Goal: Information Seeking & Learning: Learn about a topic

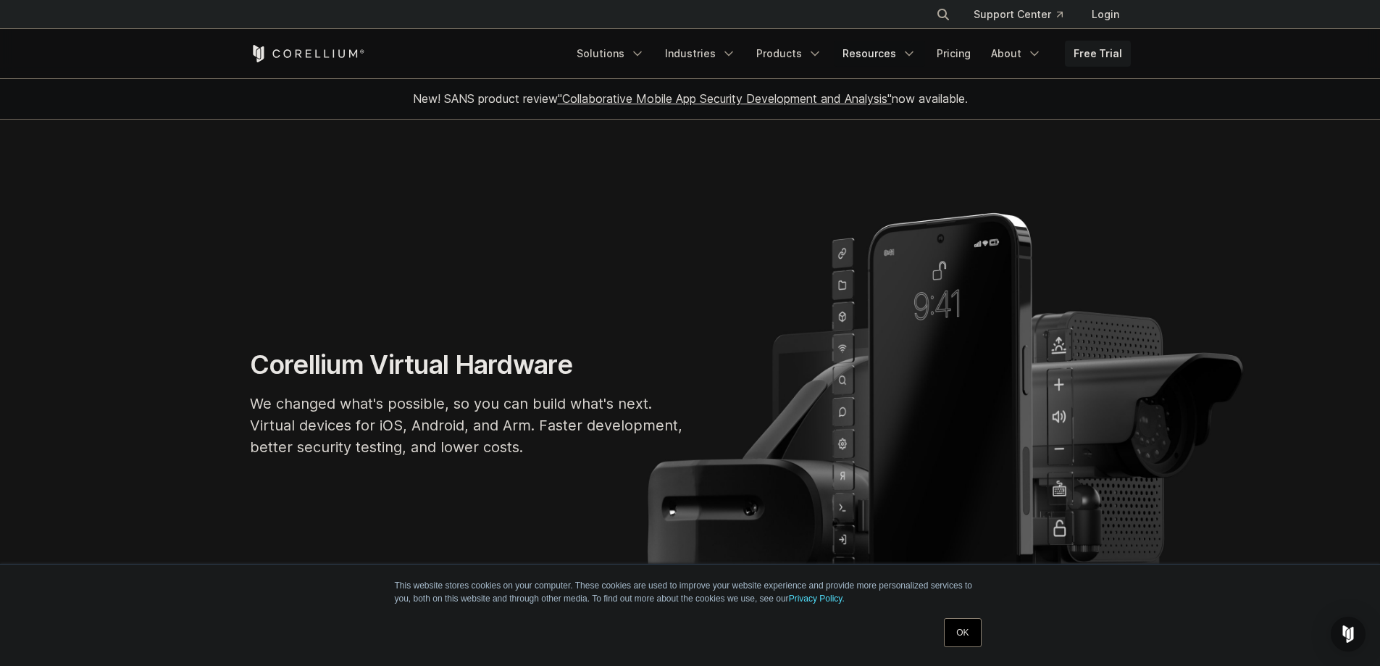
click at [884, 52] on link "Resources" at bounding box center [879, 54] width 91 height 26
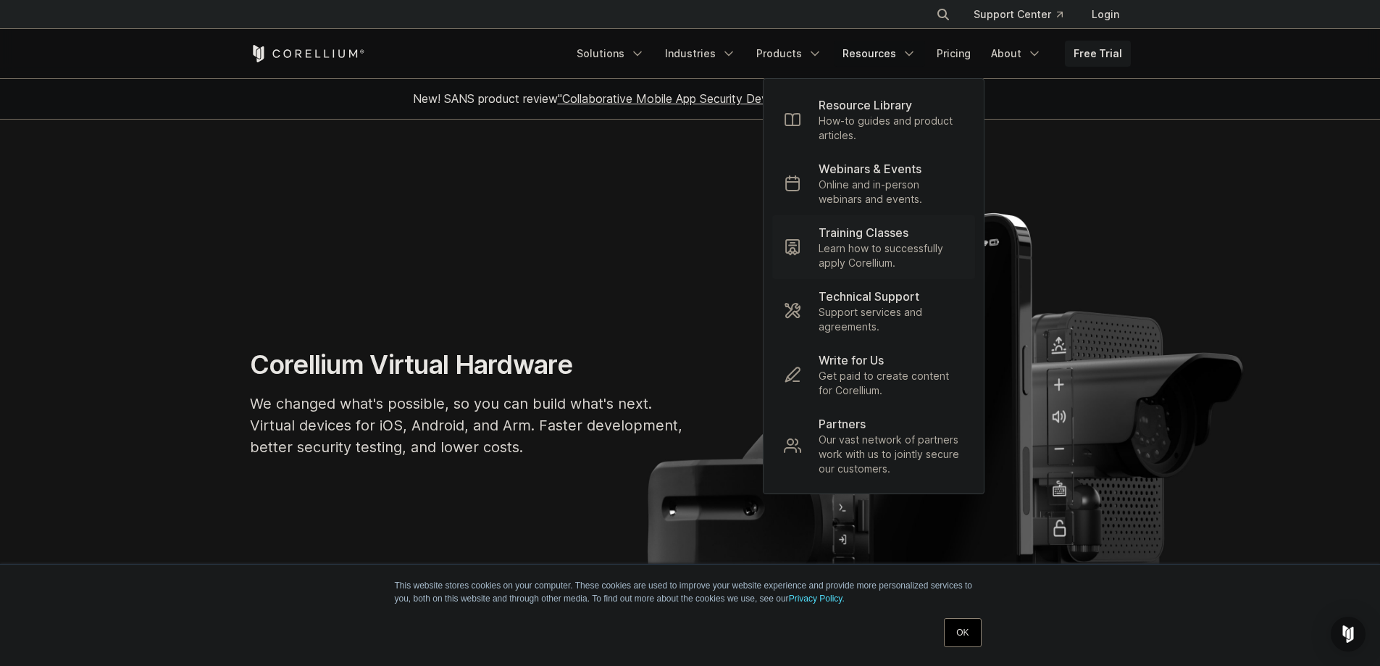
click at [908, 238] on p "Training Classes" at bounding box center [864, 232] width 90 height 17
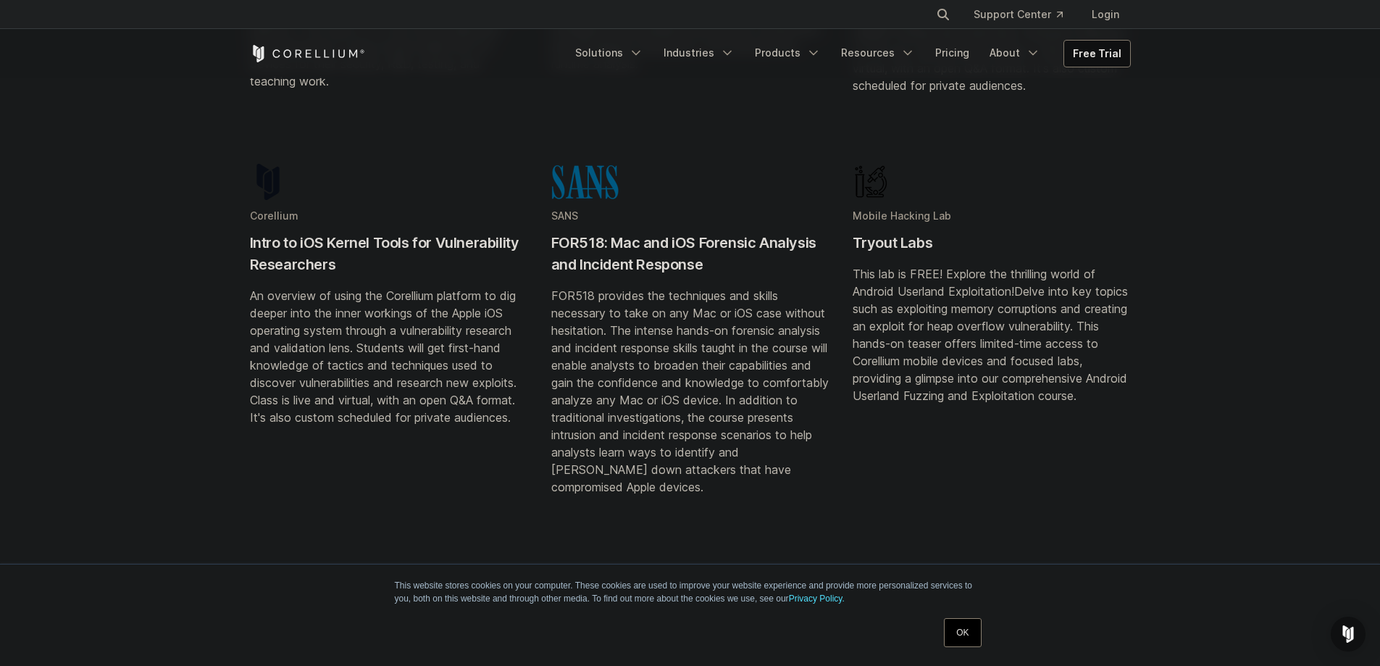
scroll to position [652, 0]
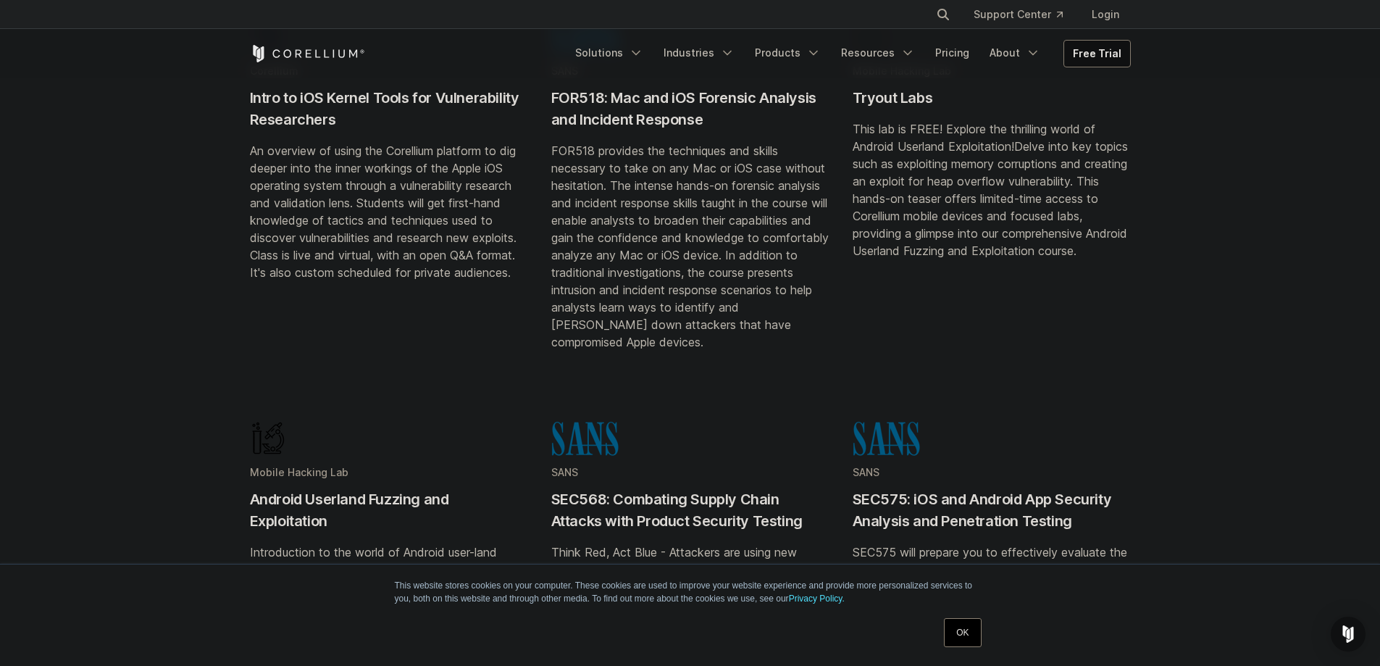
click at [959, 464] on div "SANS SEC575: iOS and Android App Security Analysis and Penetration Testing SEC5…" at bounding box center [992, 577] width 278 height 314
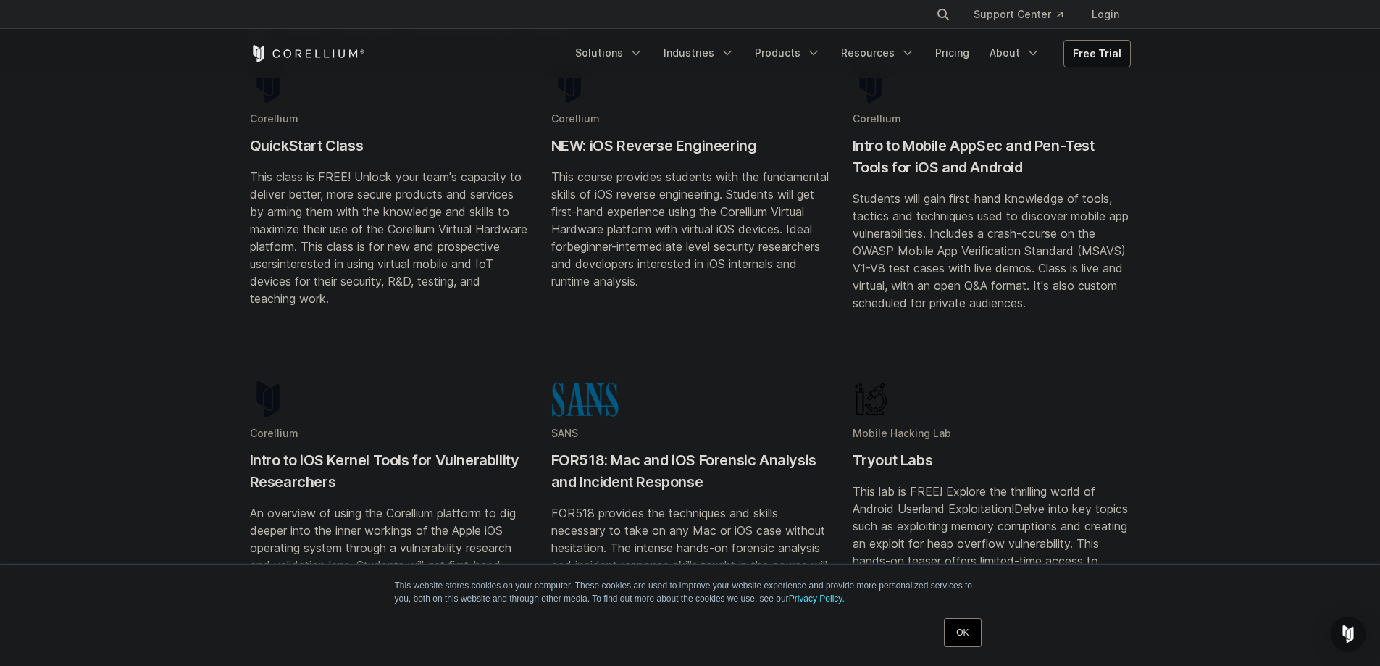
scroll to position [0, 0]
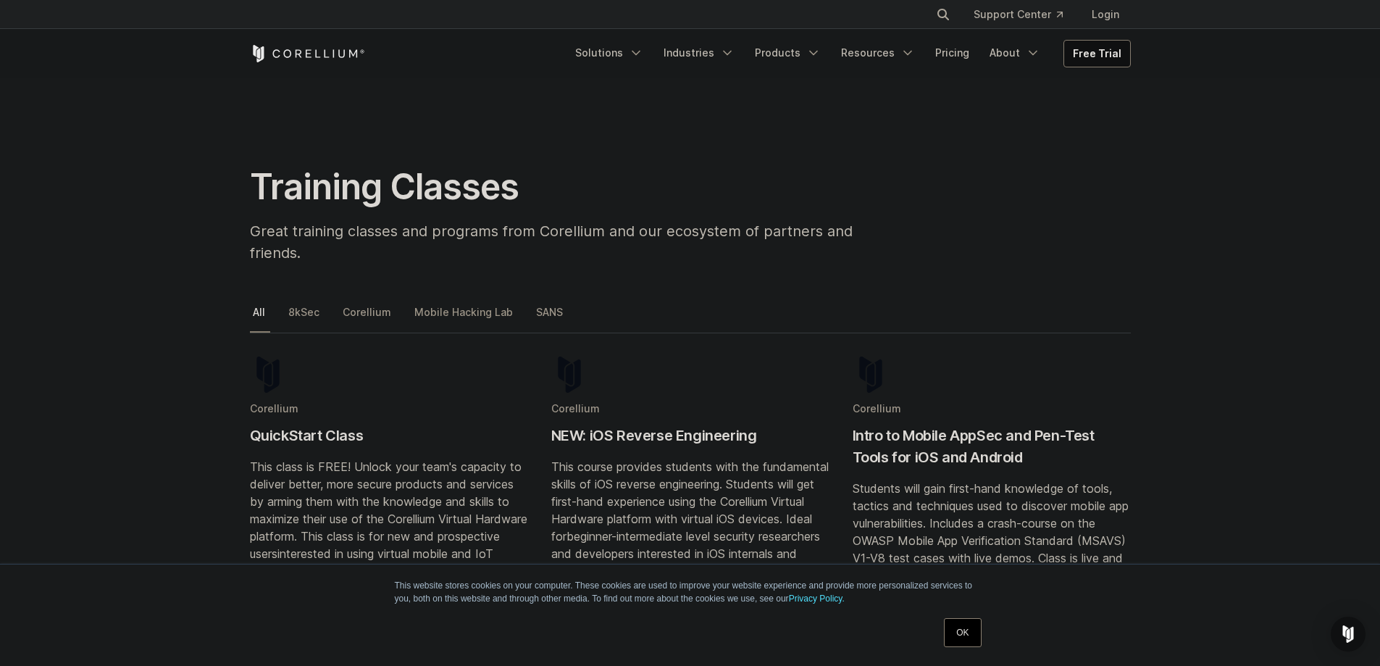
click at [447, 303] on link "Mobile Hacking Lab" at bounding box center [464, 318] width 106 height 30
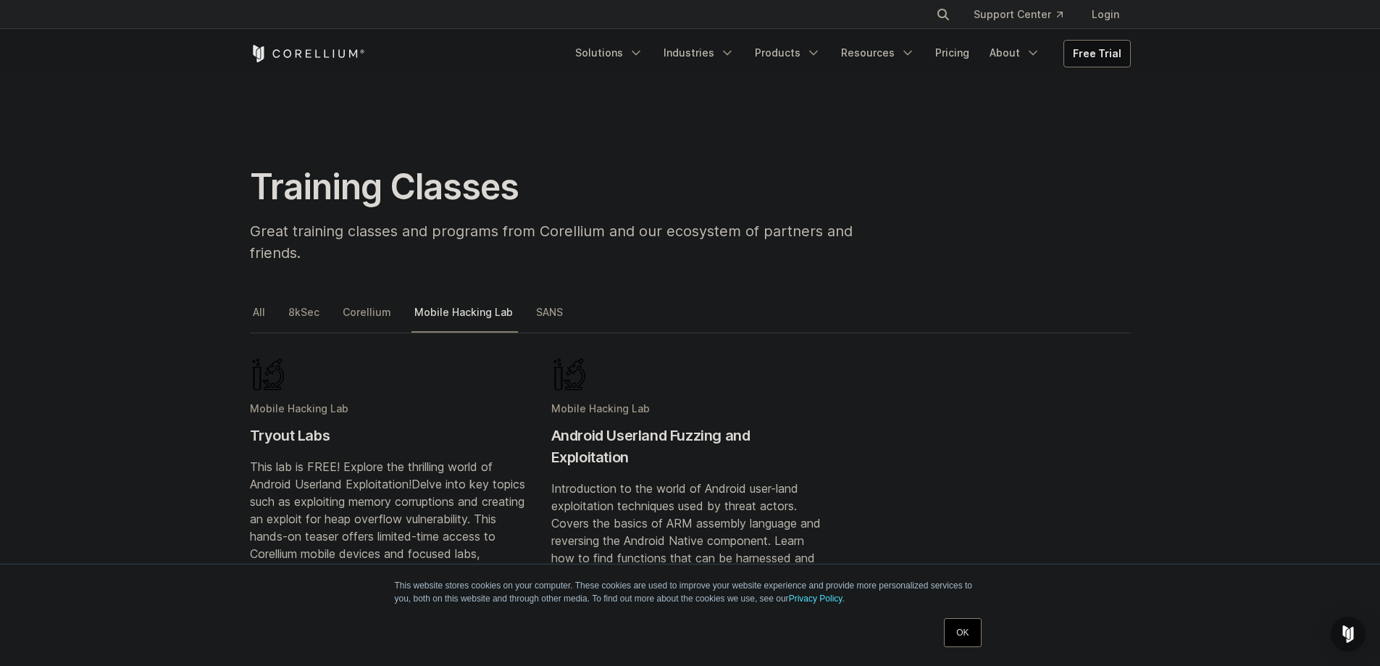
scroll to position [217, 0]
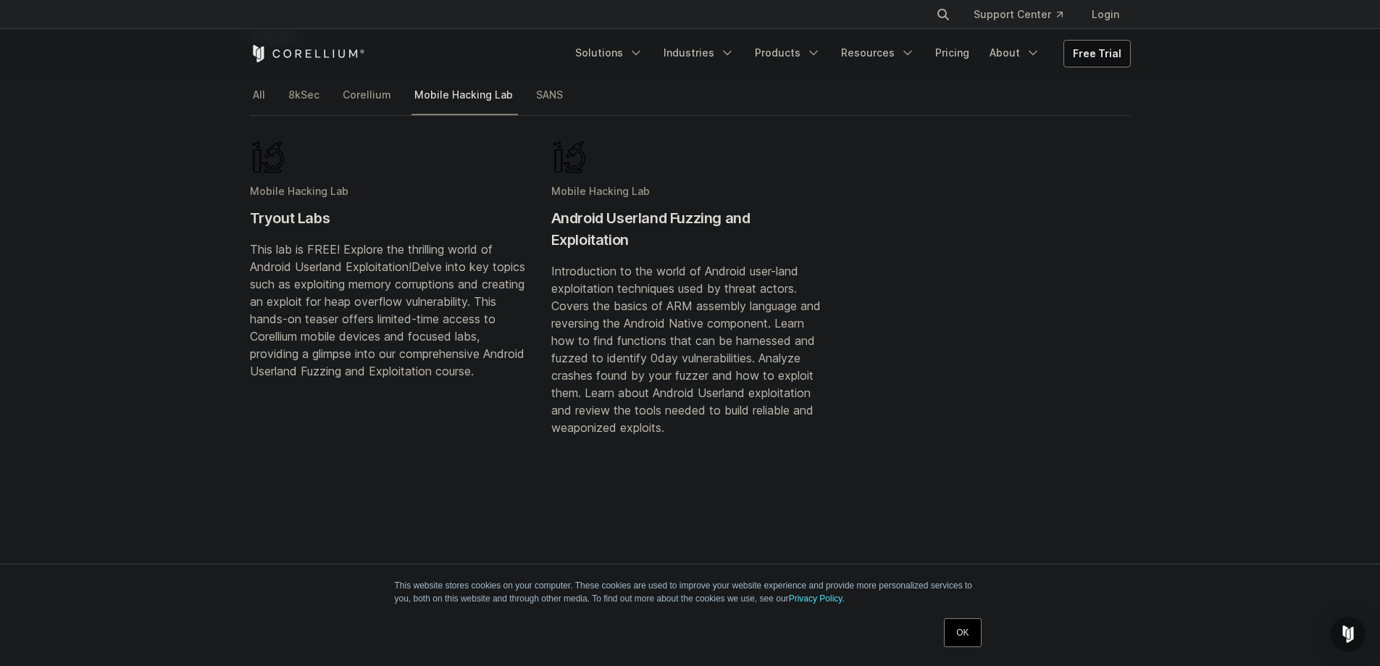
click at [643, 207] on h2 "Android Userland Fuzzing and Exploitation" at bounding box center [690, 228] width 278 height 43
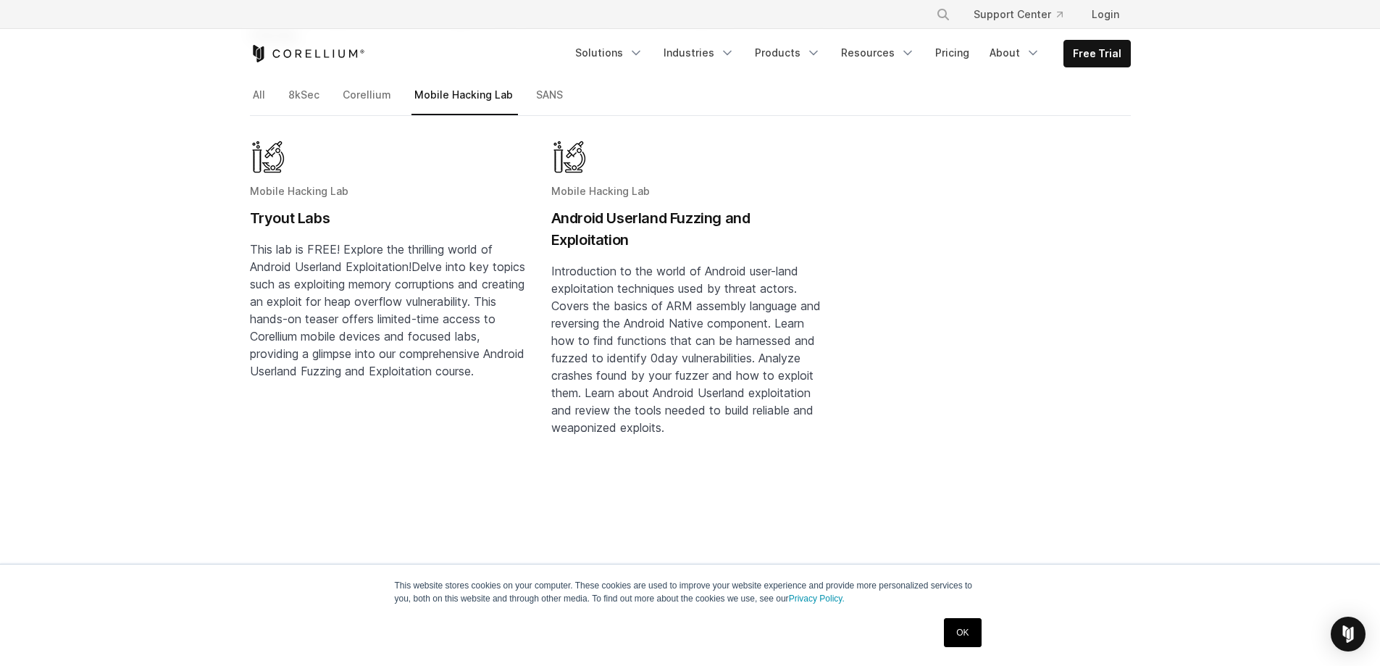
scroll to position [0, 0]
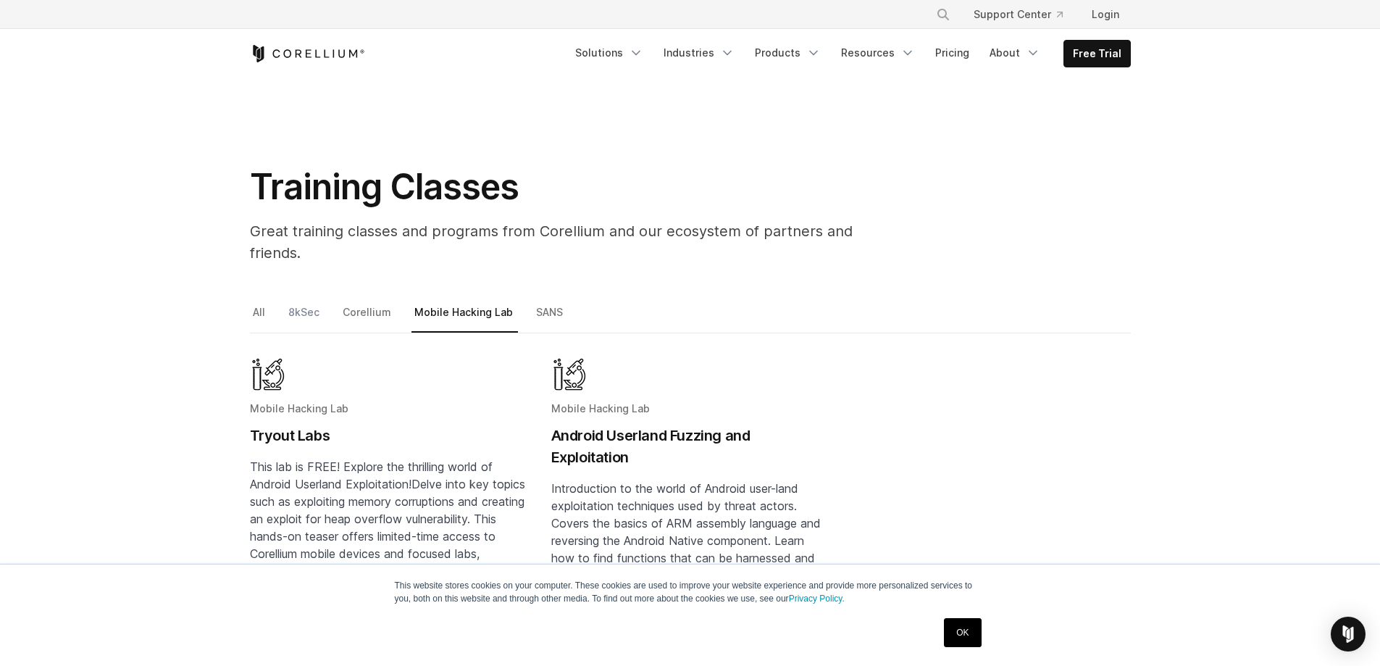
click at [313, 303] on link "8kSec" at bounding box center [304, 318] width 39 height 30
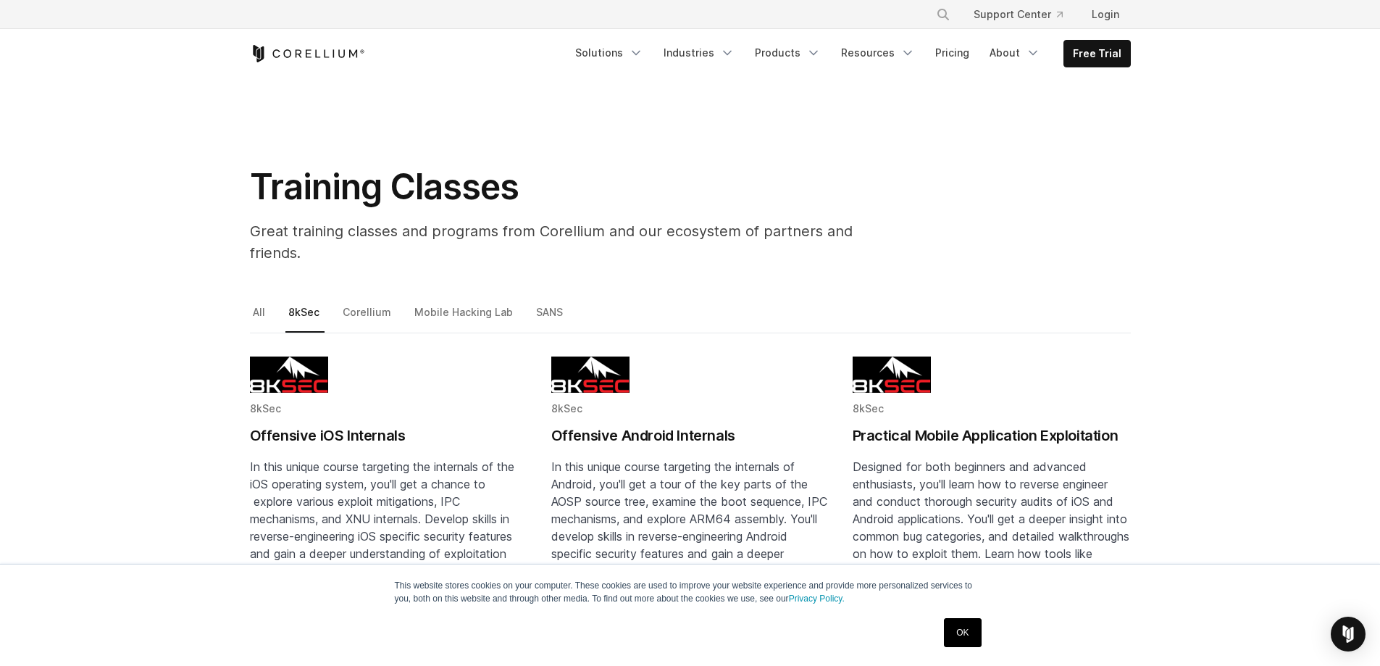
scroll to position [72, 0]
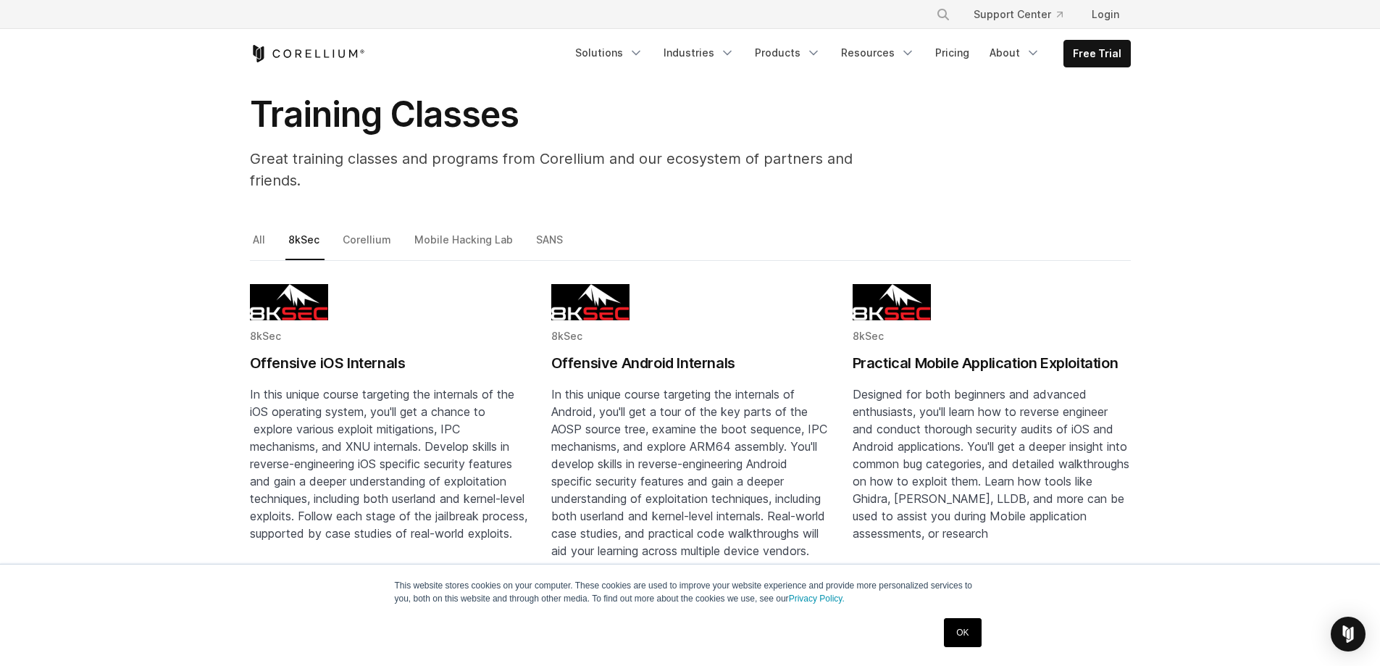
click at [603, 352] on h2 "Offensive Android Internals" at bounding box center [690, 363] width 278 height 22
